Goal: Register for event/course

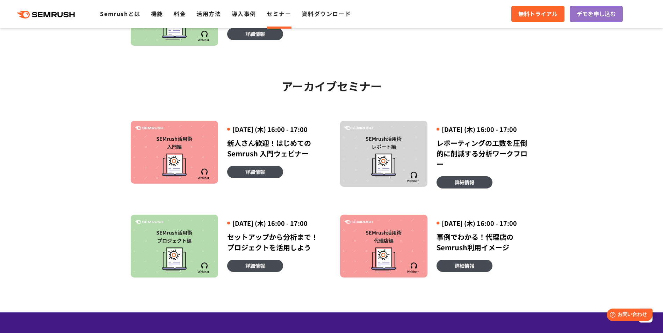
scroll to position [349, 0]
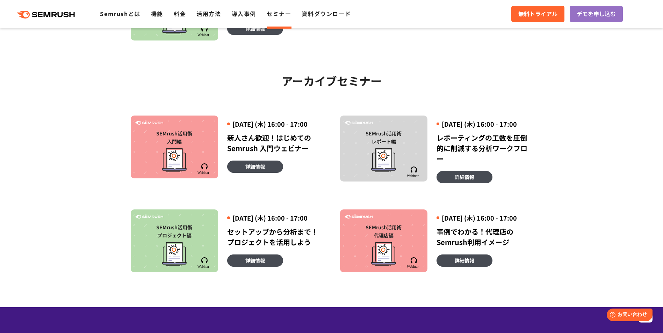
click at [402, 172] on div at bounding box center [384, 159] width 80 height 27
click at [470, 183] on link "詳細情報" at bounding box center [464, 177] width 56 height 12
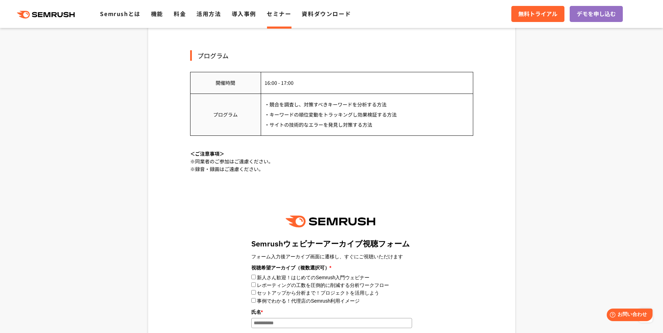
scroll to position [594, 0]
